Goal: Find specific page/section: Find specific page/section

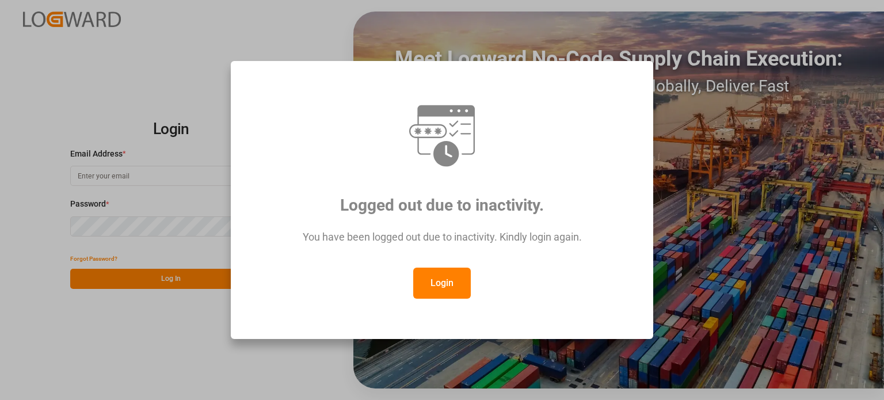
click at [435, 280] on button "Login" at bounding box center [442, 283] width 58 height 31
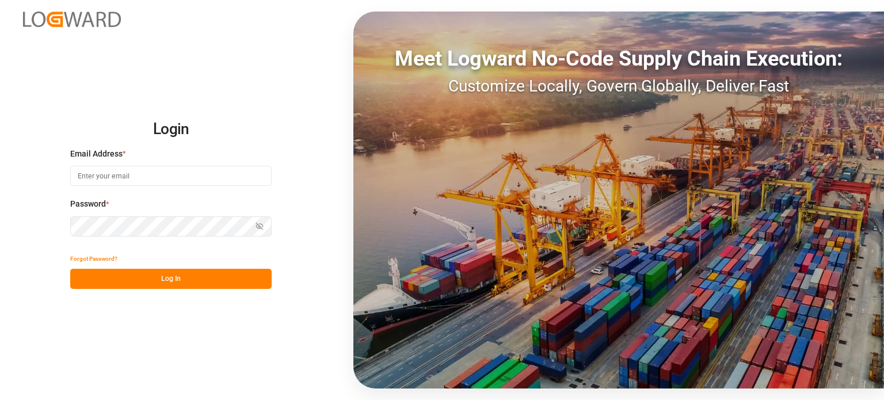
click at [138, 177] on input at bounding box center [170, 176] width 201 height 20
click at [0, 399] on com-1password-button at bounding box center [0, 400] width 0 height 0
type input "[EMAIL_ADDRESS][DOMAIN_NAME]"
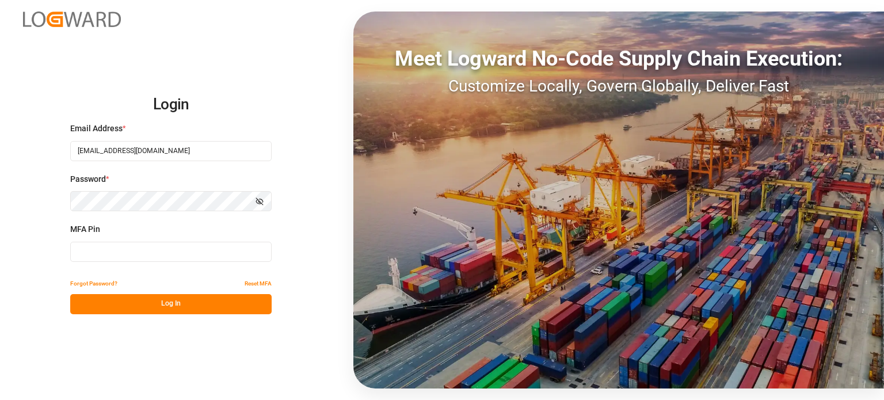
type input "849561"
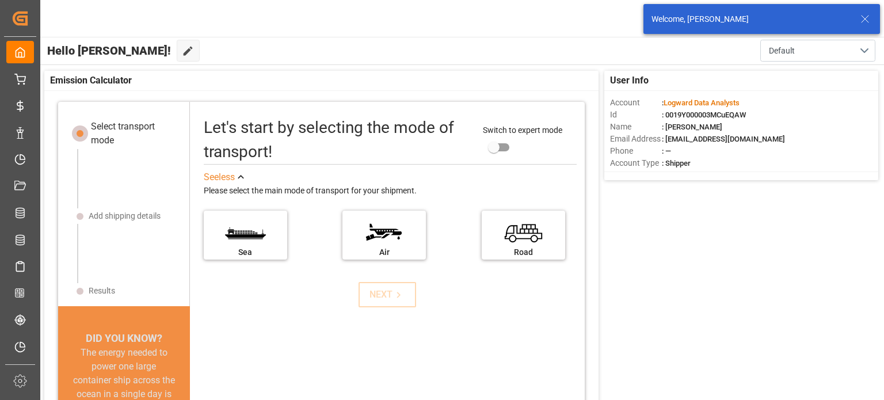
click at [863, 20] on icon at bounding box center [865, 19] width 14 height 14
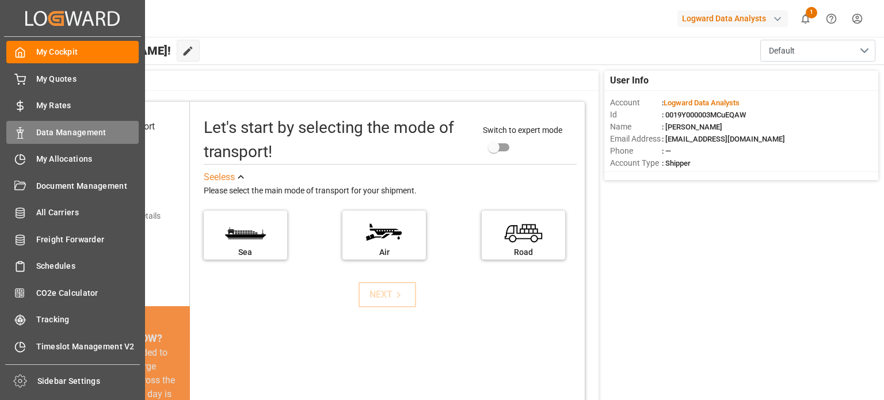
click at [67, 133] on span "Data Management" at bounding box center [87, 133] width 103 height 12
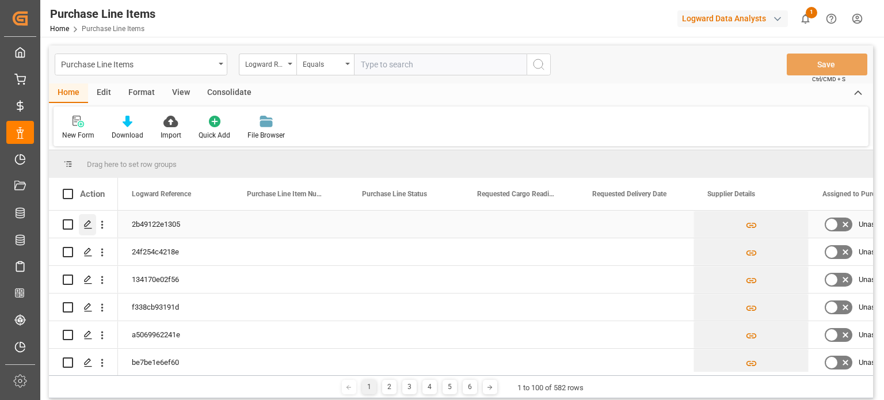
click at [89, 225] on icon "Press SPACE to select this row." at bounding box center [87, 224] width 9 height 9
